Goal: Information Seeking & Learning: Learn about a topic

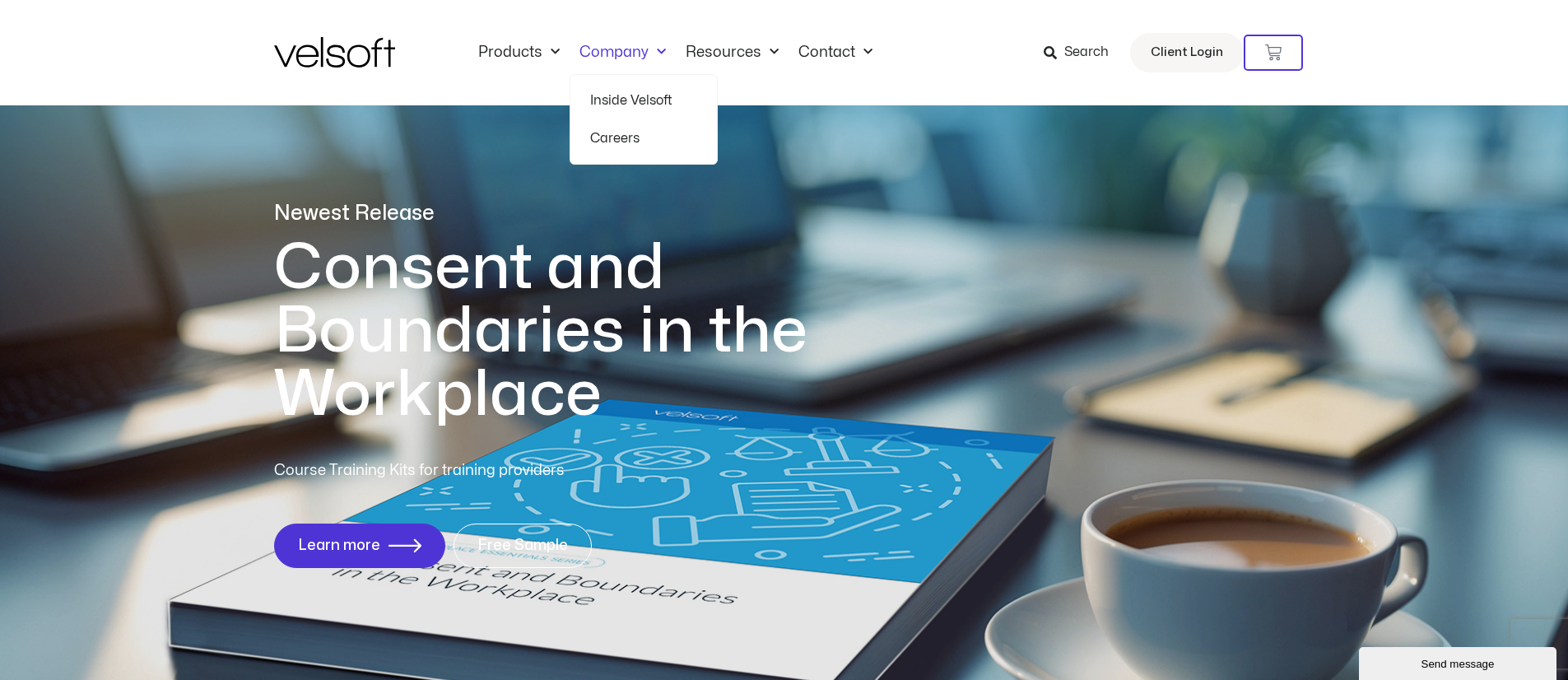
click at [612, 47] on link "Company" at bounding box center [623, 53] width 106 height 18
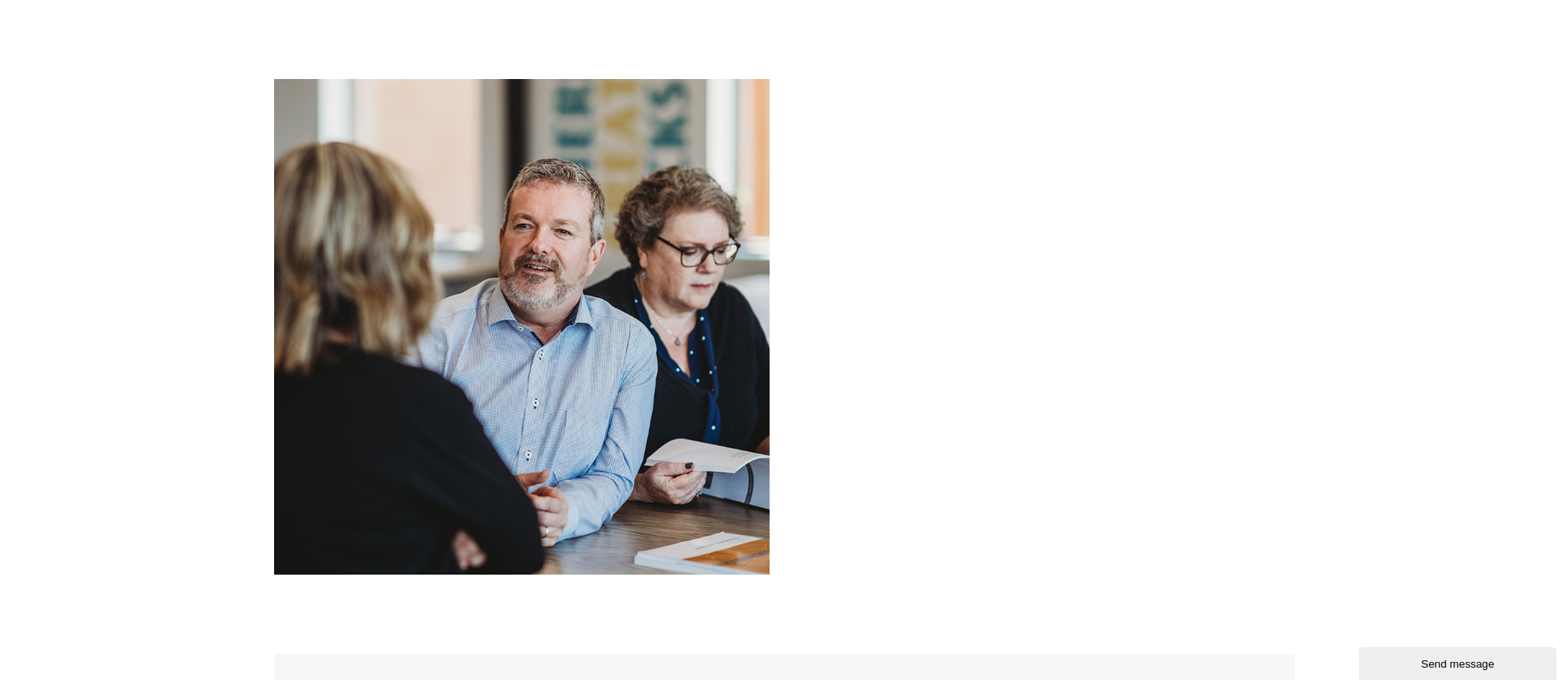
scroll to position [1878, 0]
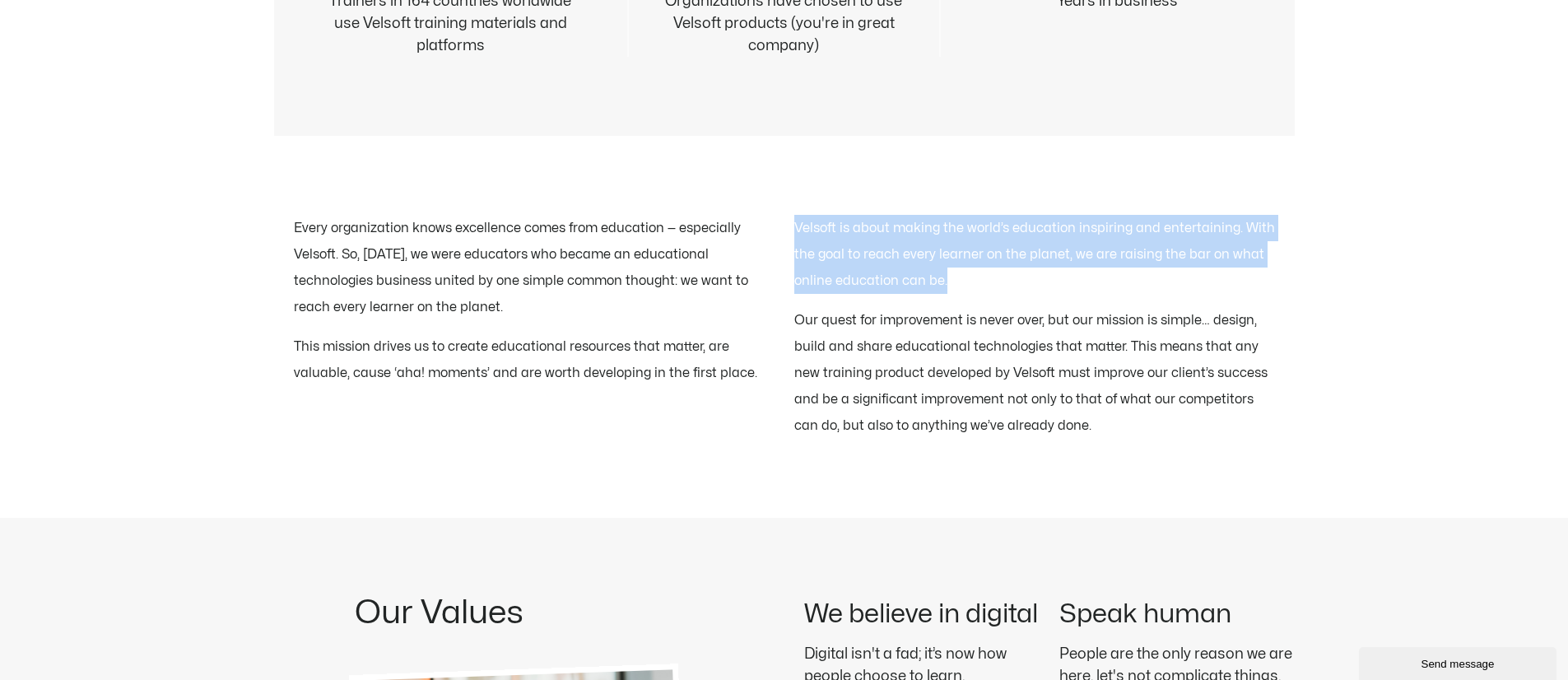
drag, startPoint x: 793, startPoint y: 219, endPoint x: 962, endPoint y: 277, distance: 178.7
click at [962, 277] on div "Every organization knows excellence comes from education — especially Velsoft. …" at bounding box center [784, 326] width 981 height 224
copy p "Velsoft is about making the world’s education inspiring and entertaining. With …"
